Goal: Task Accomplishment & Management: Use online tool/utility

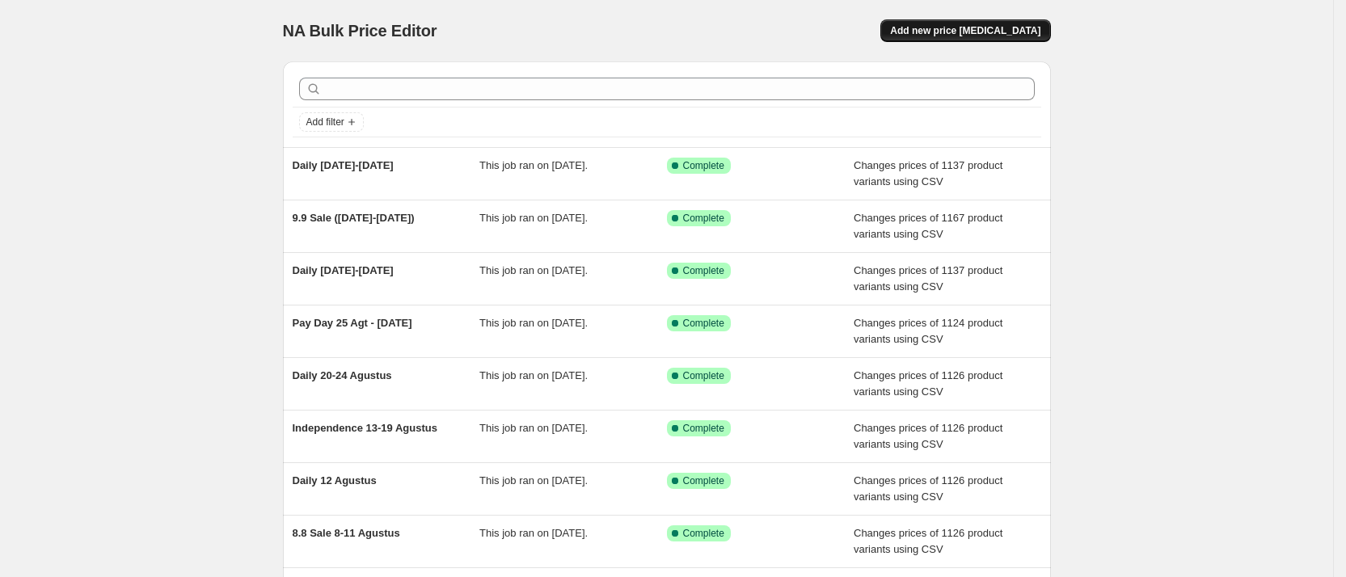
click at [964, 36] on span "Add new price [MEDICAL_DATA]" at bounding box center [965, 30] width 150 height 13
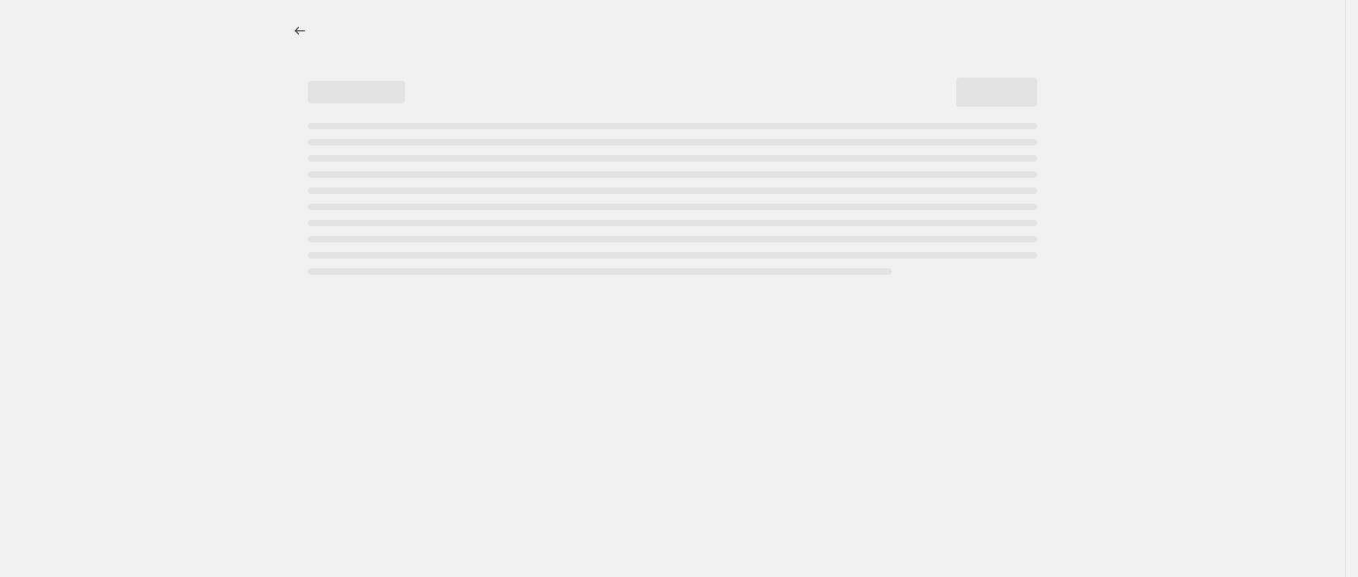
select select "percentage"
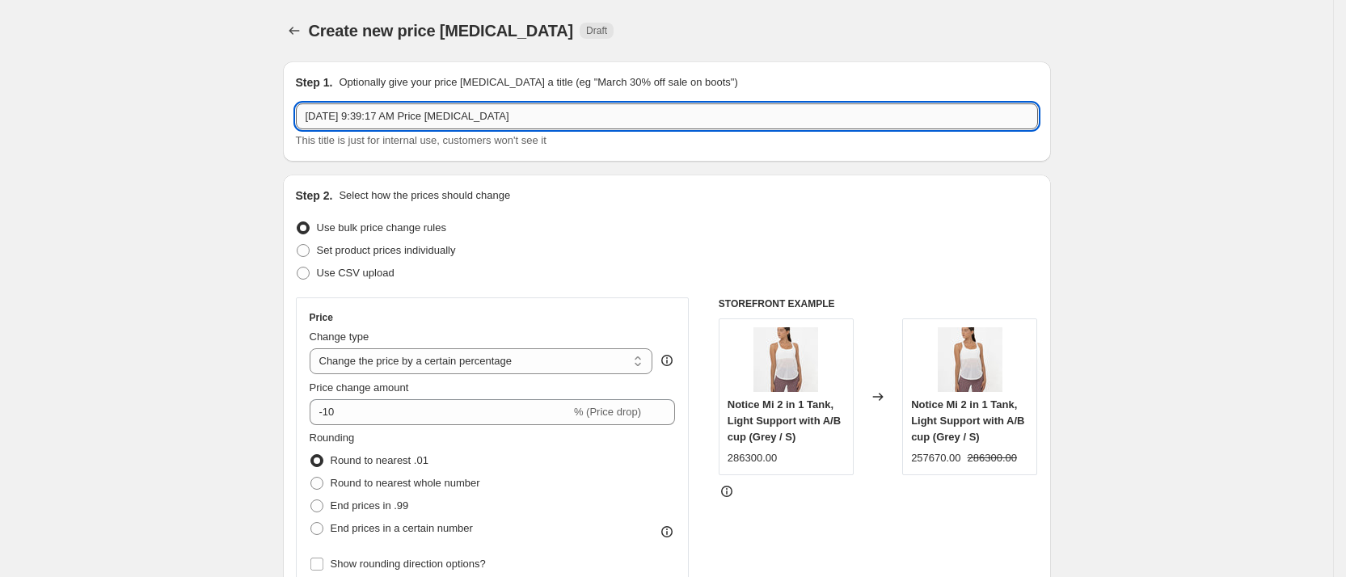
click at [373, 120] on input "[DATE] 9:39:17 AM Price [MEDICAL_DATA]" at bounding box center [667, 116] width 742 height 26
type input "Motion Campaign [DATE]-[DATE]"
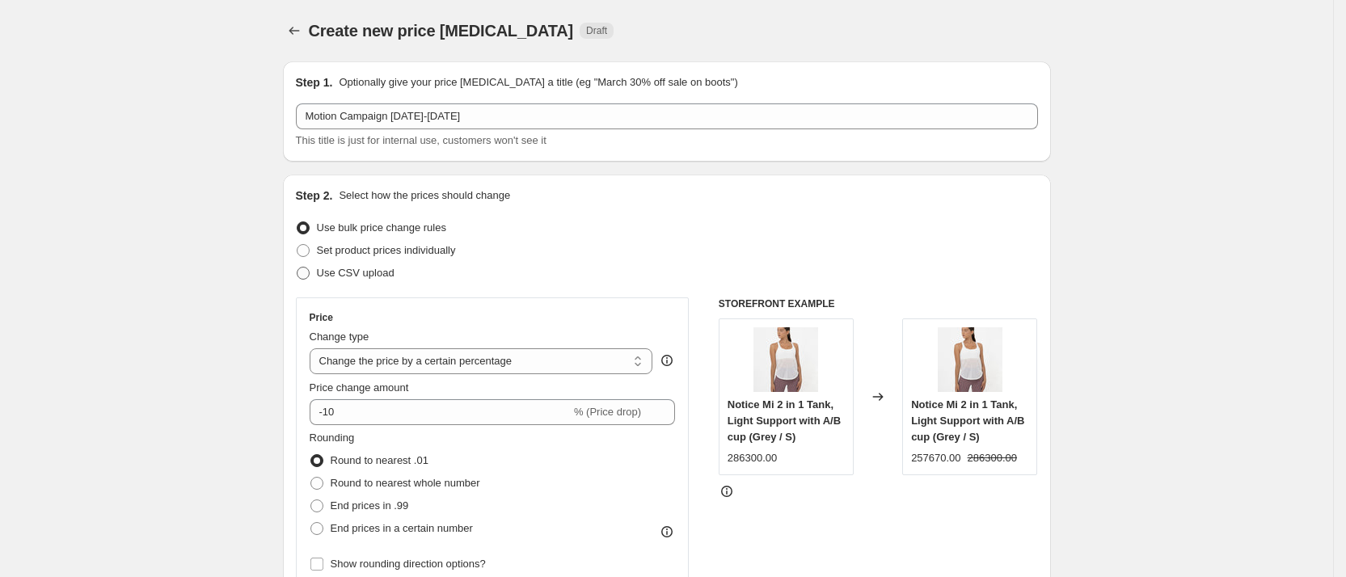
click at [342, 281] on label "Use CSV upload" at bounding box center [345, 273] width 99 height 23
click at [298, 268] on input "Use CSV upload" at bounding box center [297, 267] width 1 height 1
radio input "true"
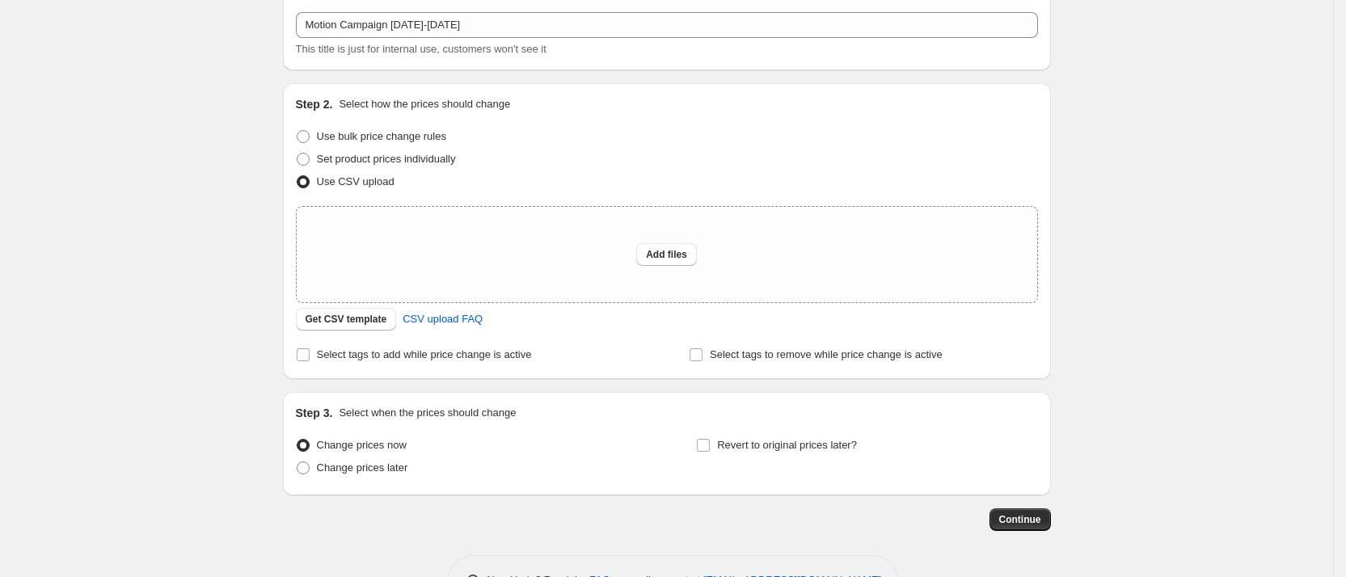
scroll to position [92, 0]
click at [352, 323] on span "Get CSV template" at bounding box center [347, 318] width 82 height 13
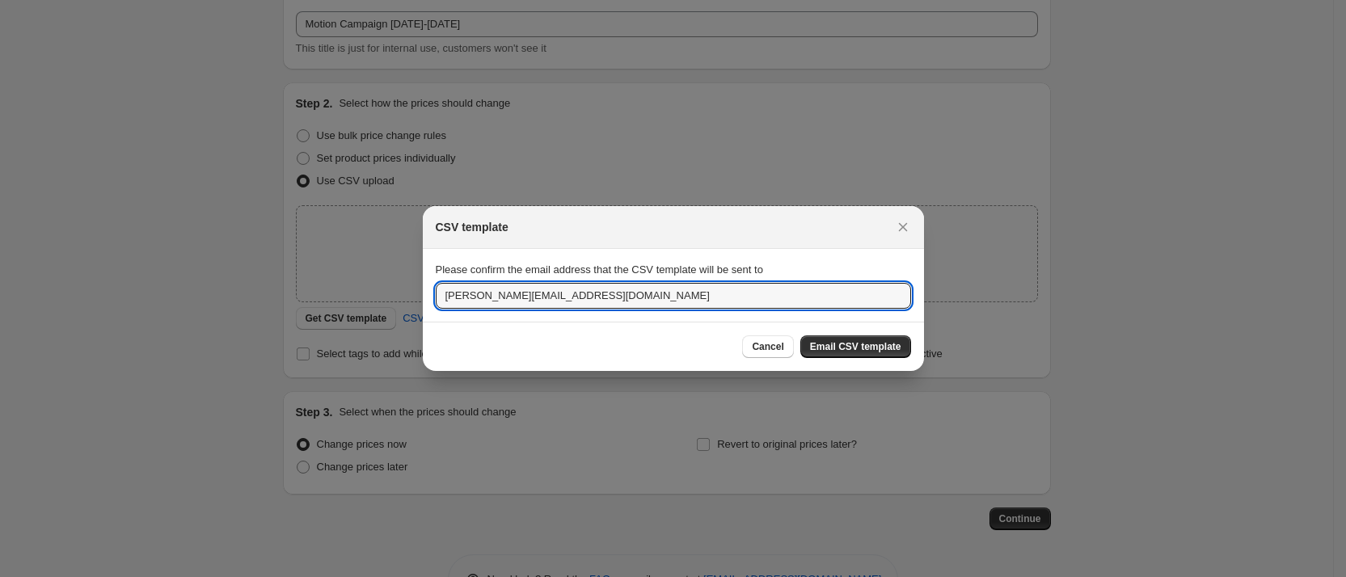
drag, startPoint x: 468, startPoint y: 301, endPoint x: 311, endPoint y: 322, distance: 158.3
type input "[EMAIL_ADDRESS][DOMAIN_NAME]"
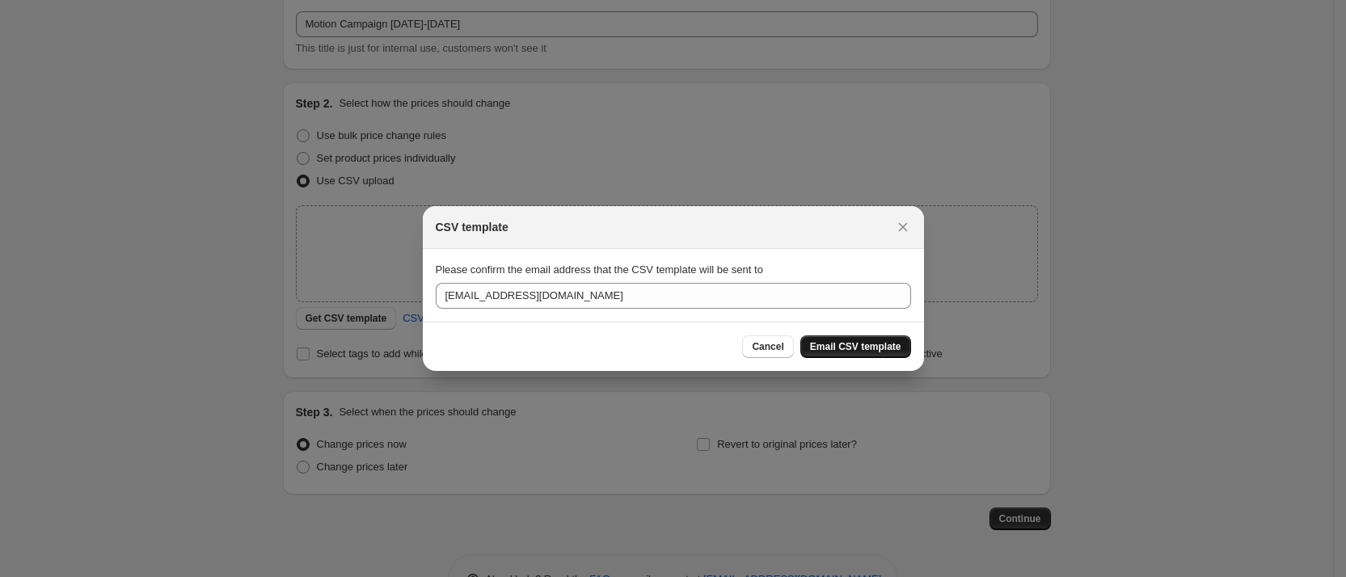
click at [822, 347] on span "Email CSV template" at bounding box center [855, 346] width 91 height 13
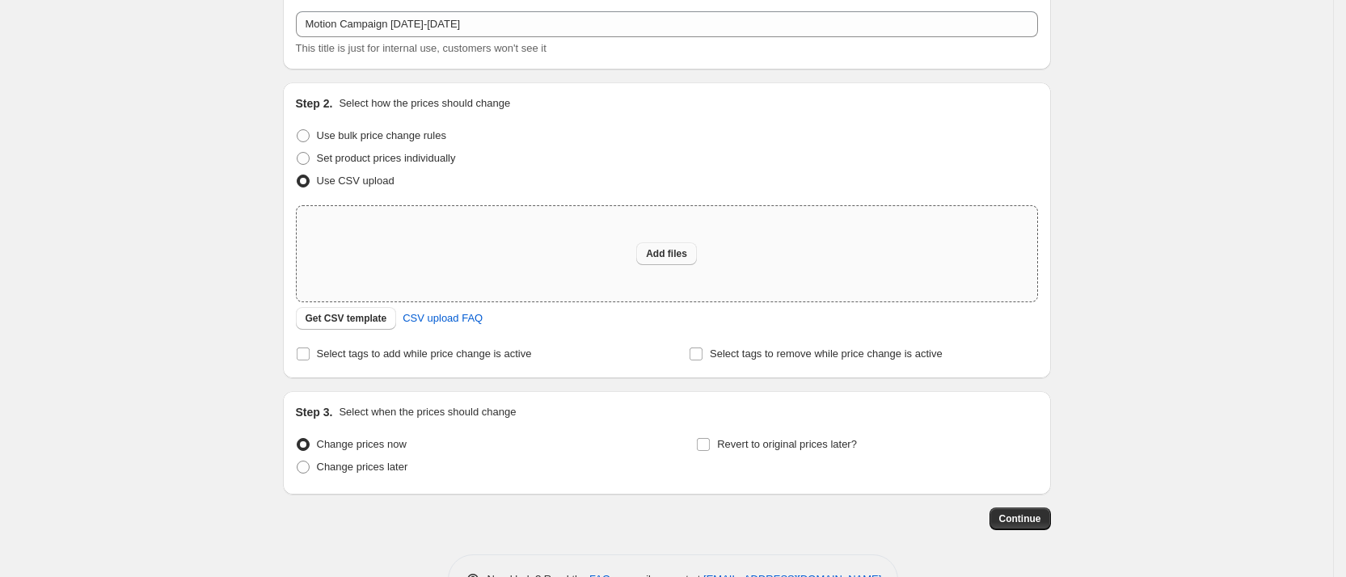
click at [663, 251] on span "Add files" at bounding box center [666, 253] width 41 height 13
type input "C:\fakepath\Motion Campaign+5.csv"
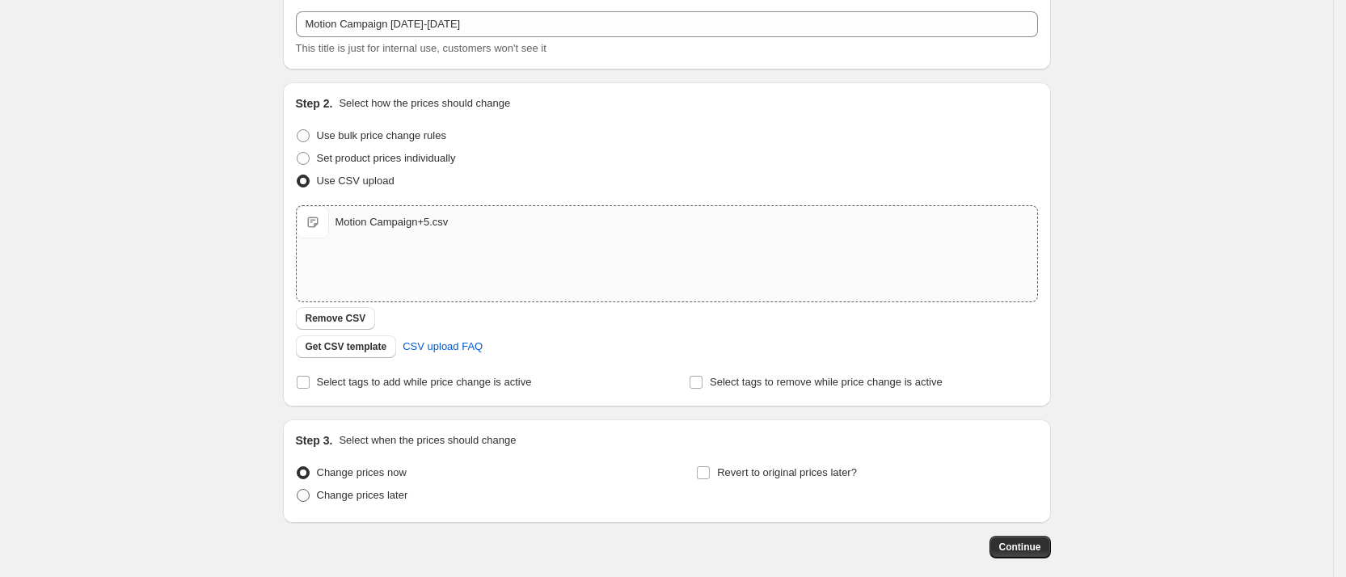
click at [369, 491] on span "Change prices later" at bounding box center [362, 495] width 91 height 12
click at [298, 490] on input "Change prices later" at bounding box center [297, 489] width 1 height 1
radio input "true"
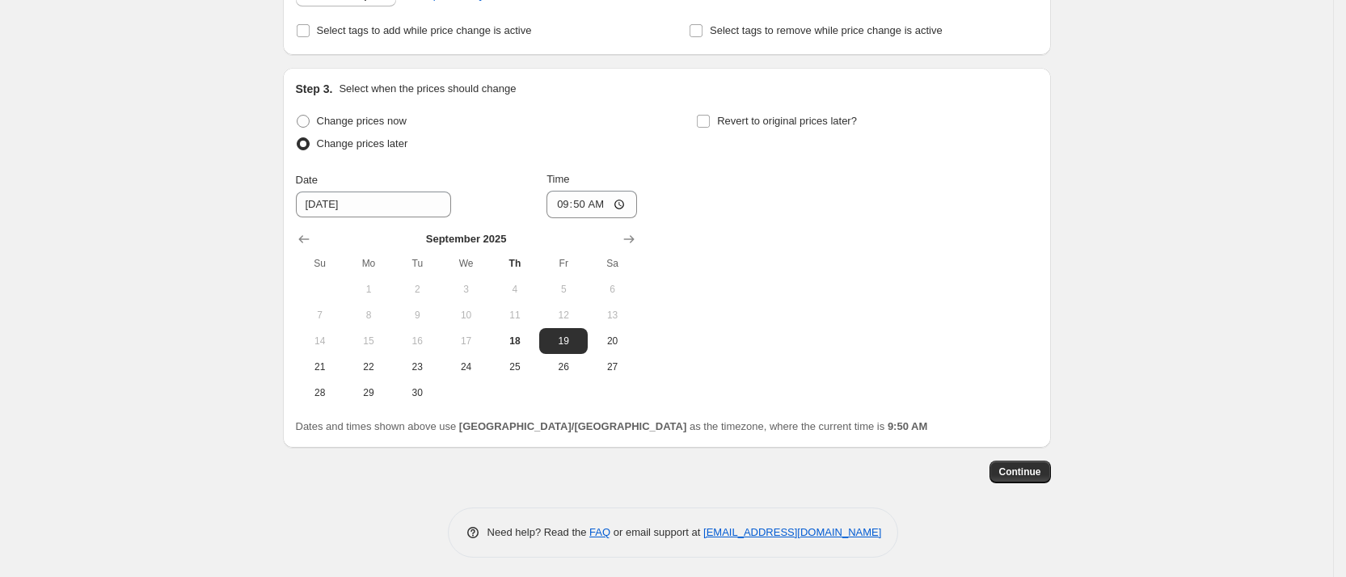
scroll to position [449, 0]
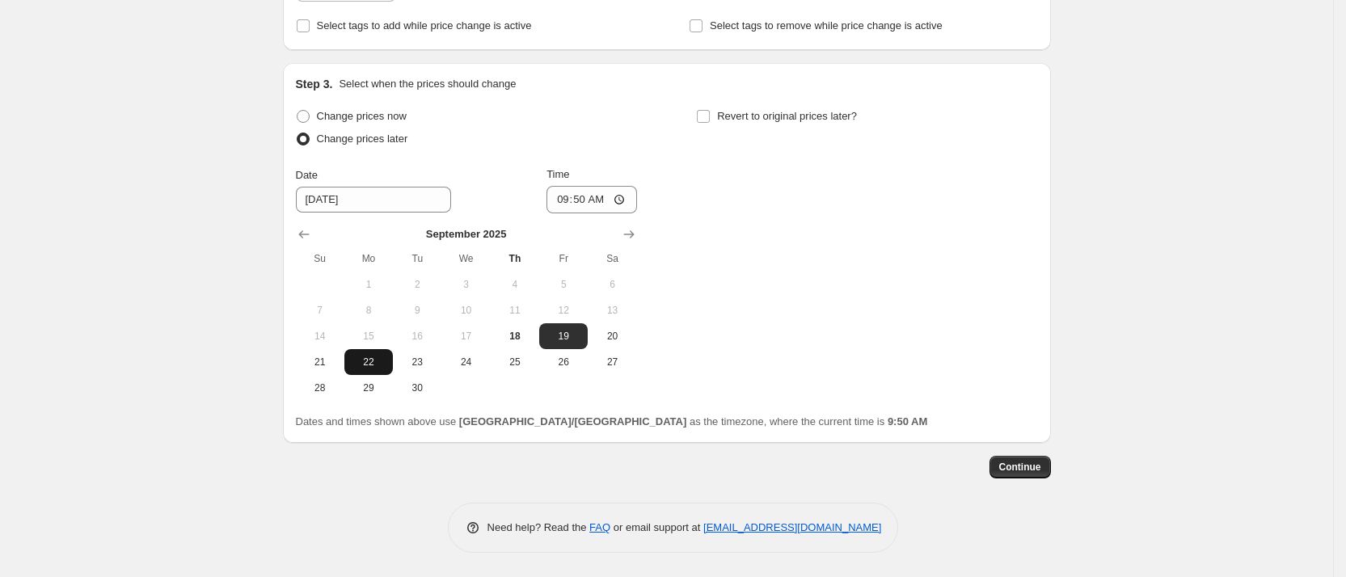
click at [370, 356] on span "22" at bounding box center [369, 362] width 36 height 13
type input "[DATE]"
click at [597, 202] on input "09:50" at bounding box center [592, 199] width 91 height 27
click at [614, 201] on input "09:50" at bounding box center [592, 199] width 91 height 27
click at [630, 199] on input "09:50" at bounding box center [592, 199] width 91 height 27
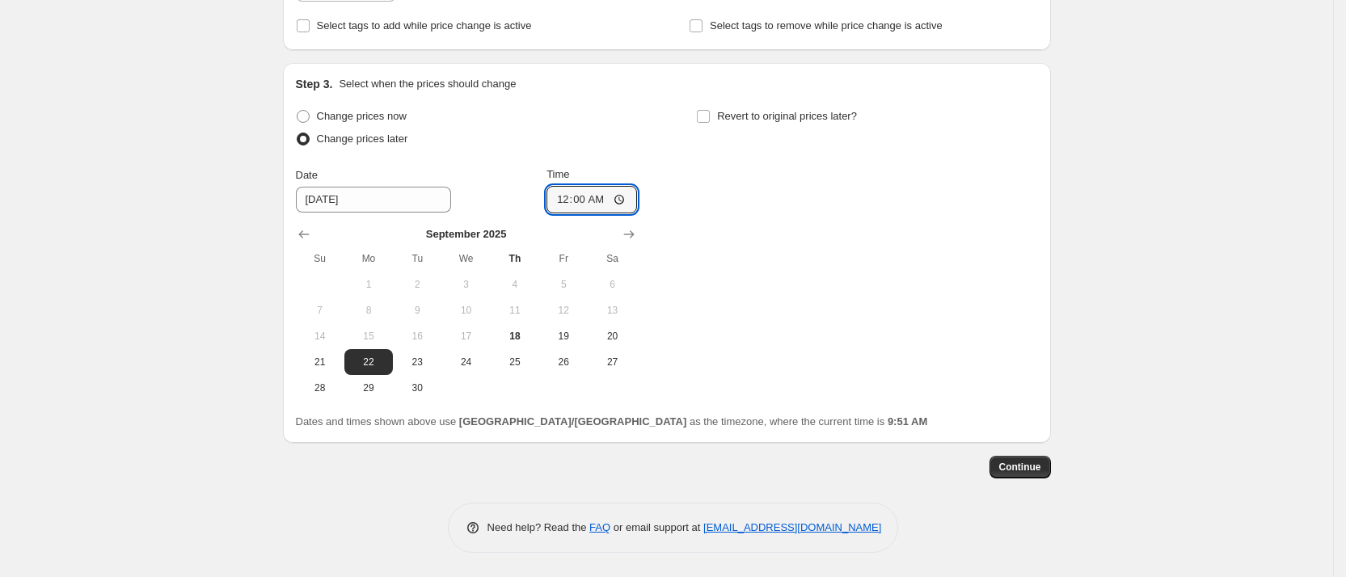
type input "00:00"
click at [775, 254] on div "Change prices now Change prices later Date [DATE] Time 00:00 [DATE] Su Mo Tu We…" at bounding box center [667, 253] width 742 height 296
click at [1033, 475] on button "Continue" at bounding box center [1020, 467] width 61 height 23
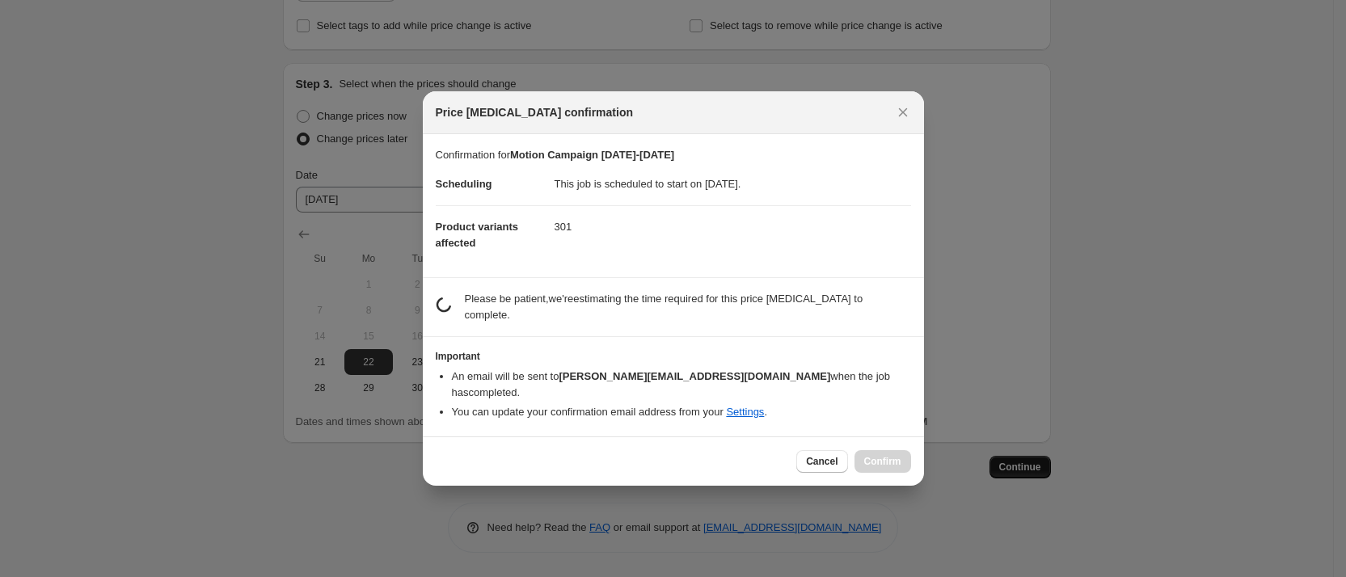
scroll to position [0, 0]
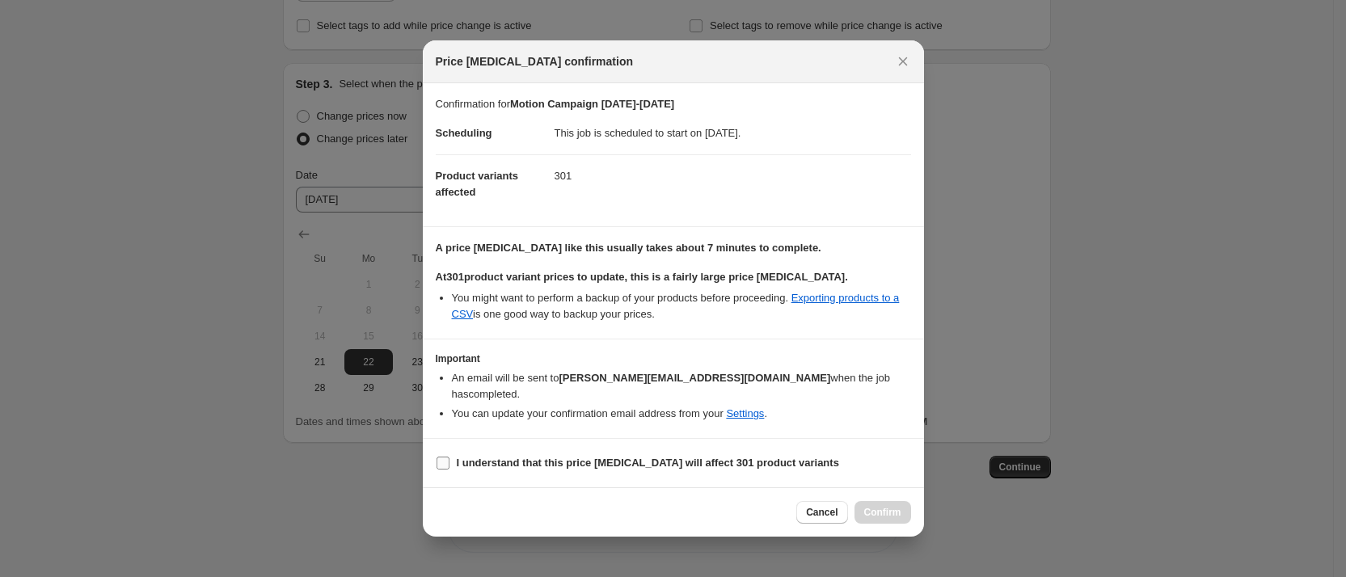
click at [452, 452] on label "I understand that this price [MEDICAL_DATA] will affect 301 product variants" at bounding box center [637, 463] width 403 height 23
click at [450, 457] on input "I understand that this price [MEDICAL_DATA] will affect 301 product variants" at bounding box center [443, 463] width 13 height 13
checkbox input "true"
click at [879, 509] on span "Confirm" at bounding box center [882, 512] width 37 height 13
